Goal: Task Accomplishment & Management: Use online tool/utility

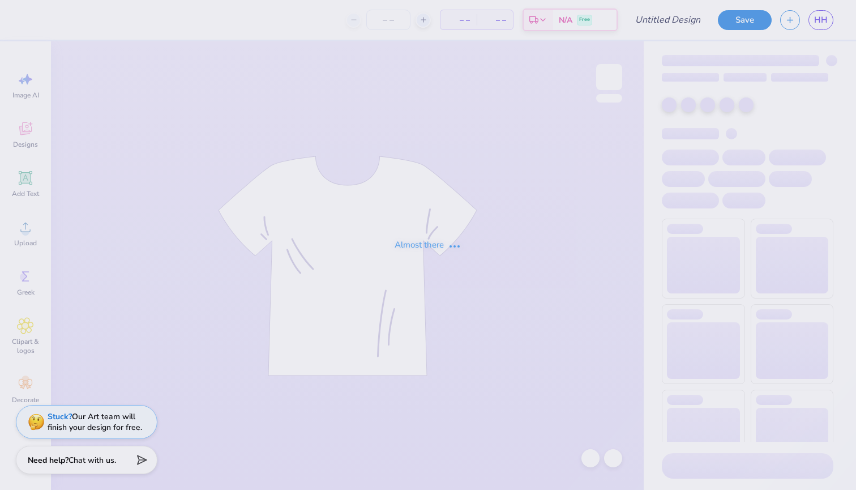
type input "[PERSON_NAME]"
type input "70"
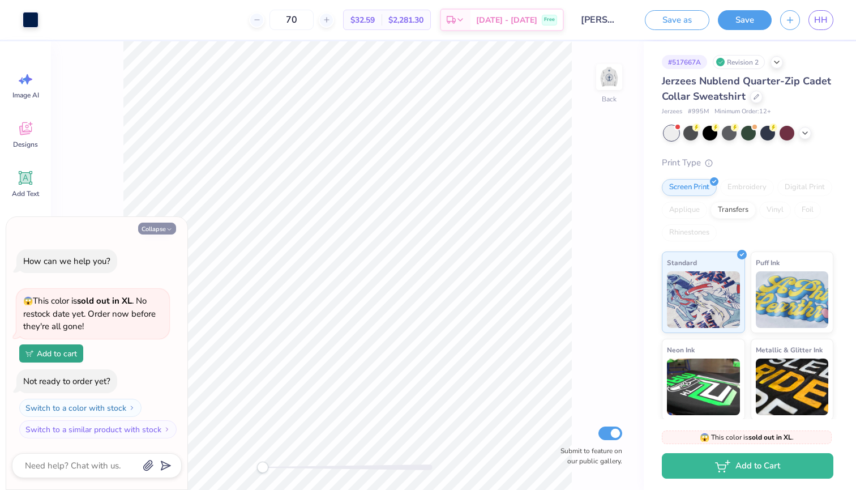
click at [163, 230] on button "Collapse" at bounding box center [157, 229] width 38 height 12
type textarea "x"
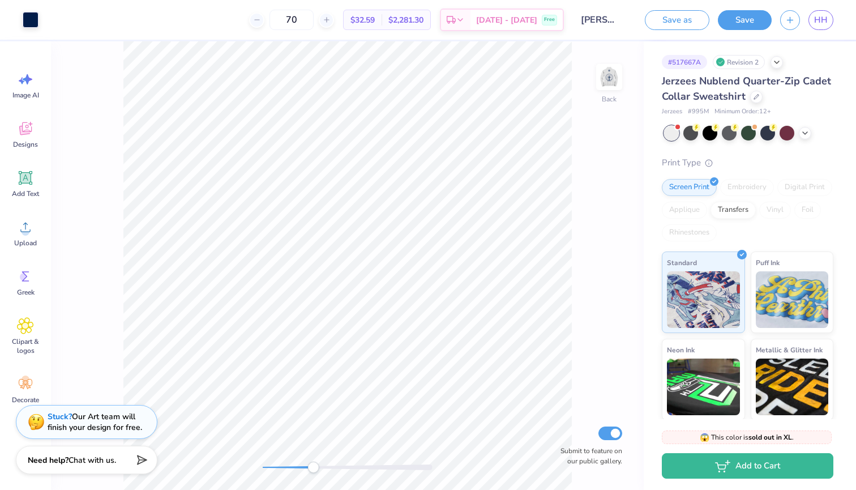
drag, startPoint x: 263, startPoint y: 471, endPoint x: 313, endPoint y: 471, distance: 49.8
click at [313, 471] on div "Accessibility label" at bounding box center [313, 467] width 11 height 11
click at [249, 468] on div "Back Submit to feature on our public gallery." at bounding box center [347, 265] width 593 height 449
click at [617, 76] on img at bounding box center [609, 76] width 45 height 45
click at [740, 15] on button "Save" at bounding box center [745, 18] width 54 height 20
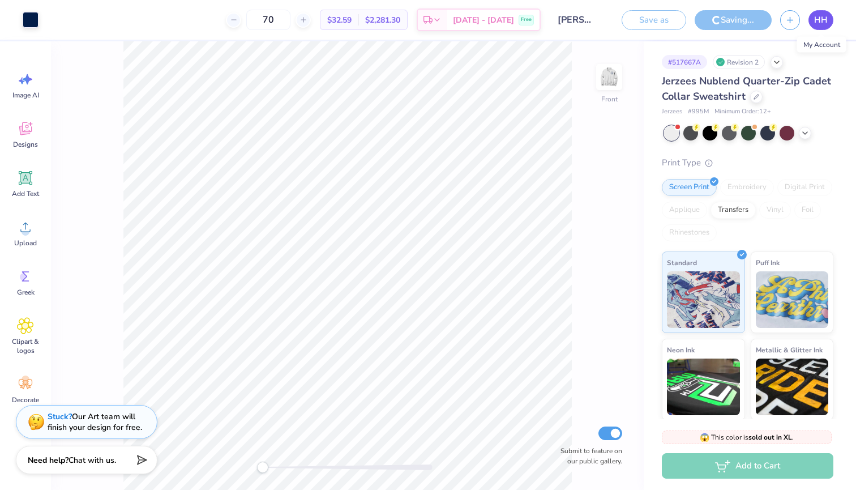
click at [812, 21] on link "HH" at bounding box center [821, 20] width 25 height 20
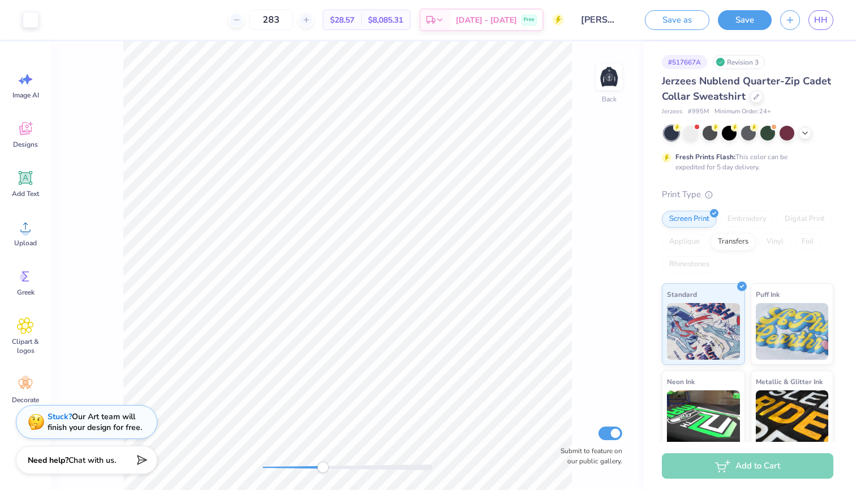
click at [318, 465] on div "Accessibility label" at bounding box center [322, 467] width 11 height 11
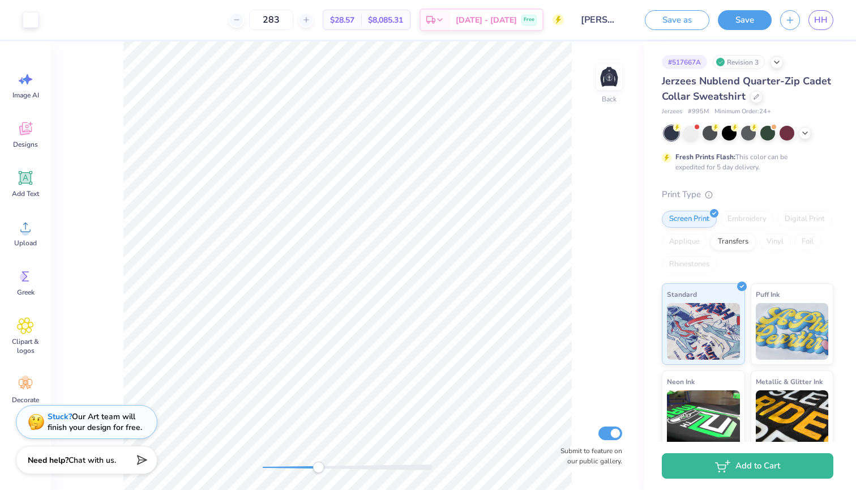
click at [239, 450] on div "Back Submit to feature on our public gallery." at bounding box center [347, 265] width 593 height 449
click at [616, 75] on img at bounding box center [609, 76] width 45 height 45
click at [830, 12] on link "HH" at bounding box center [821, 20] width 25 height 20
